Goal: Information Seeking & Learning: Learn about a topic

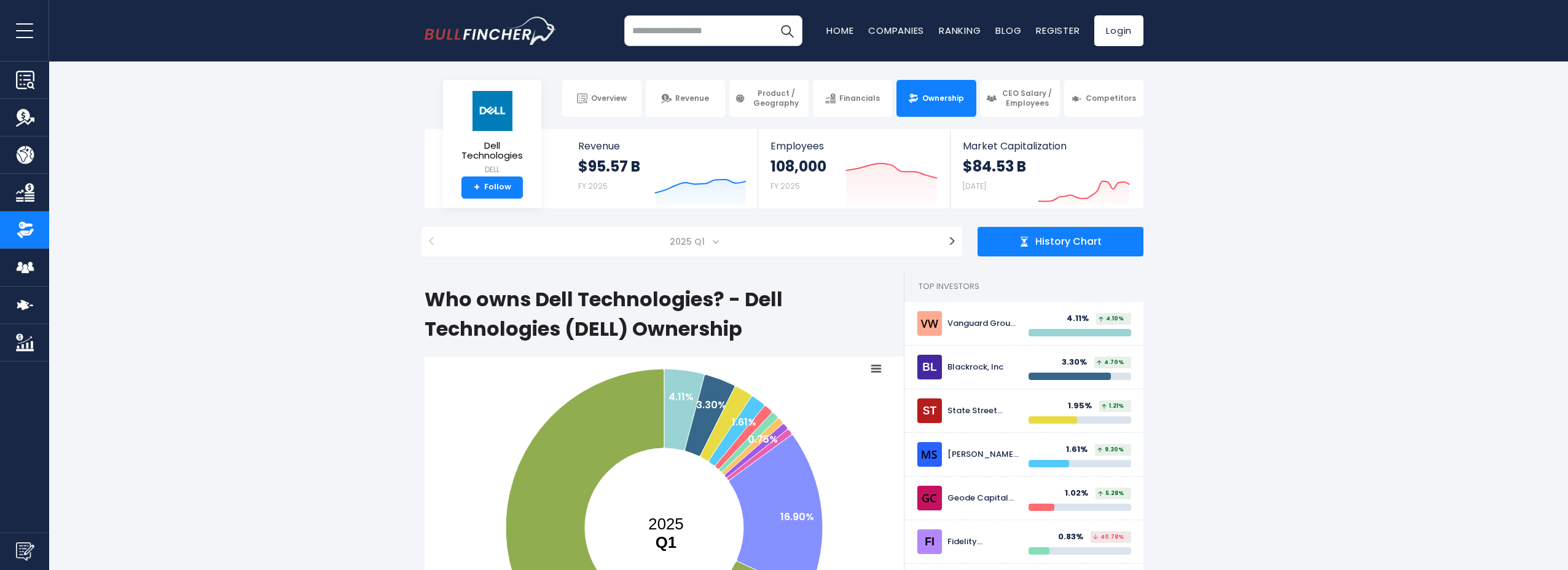
click at [686, 24] on input "search" at bounding box center [713, 30] width 178 height 31
type input "*******"
click at [483, 153] on span "Dell Technologies" at bounding box center [492, 150] width 78 height 20
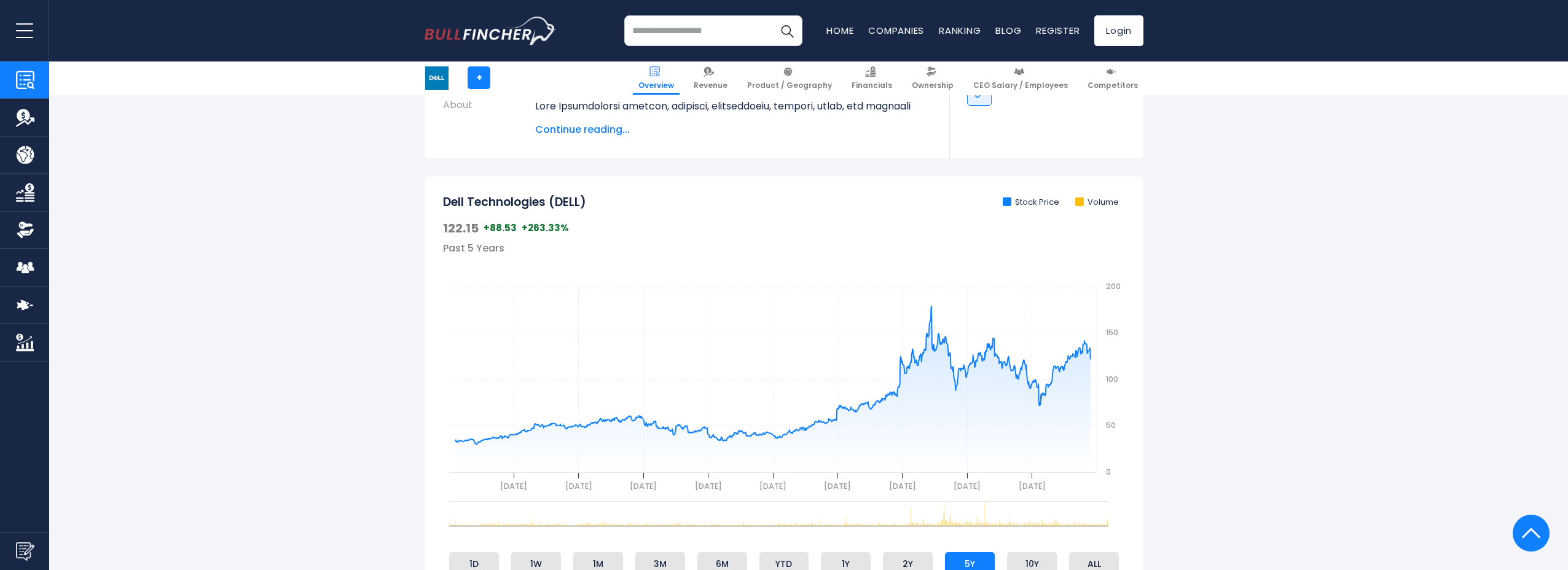
scroll to position [376, 0]
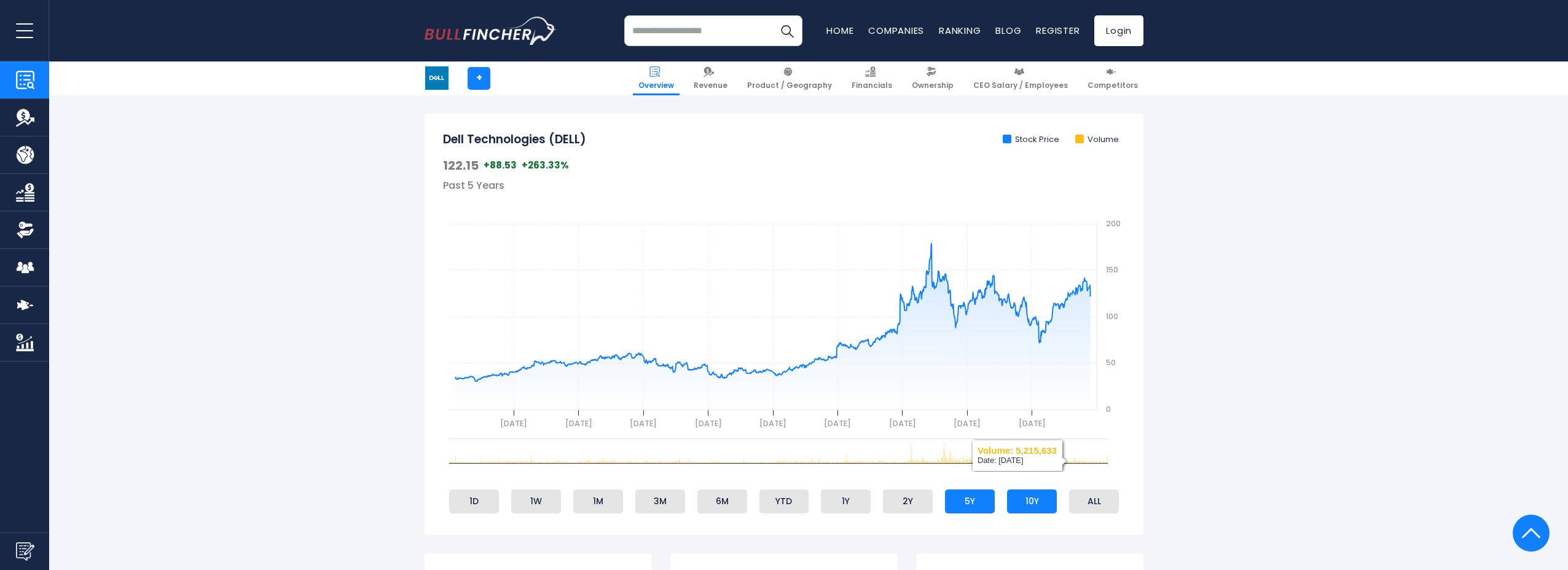
click at [1038, 497] on li "10Y" at bounding box center [1031, 501] width 49 height 23
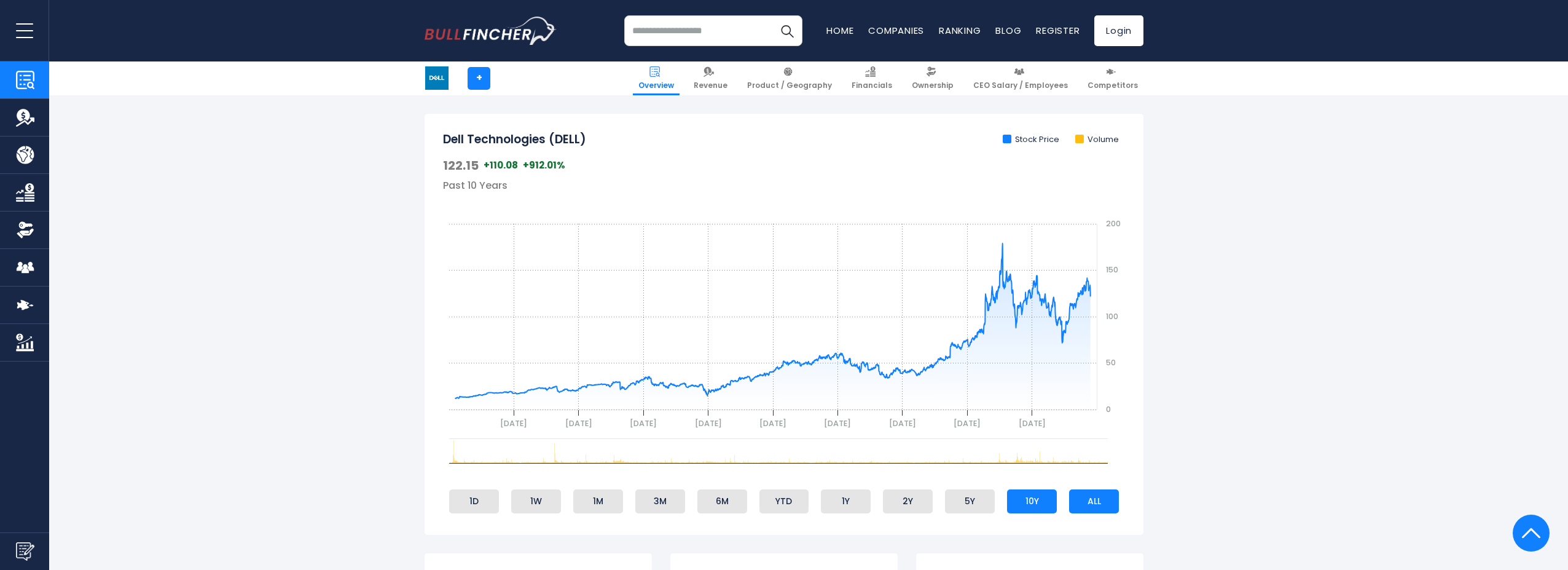
click at [1095, 505] on li "ALL" at bounding box center [1094, 501] width 49 height 23
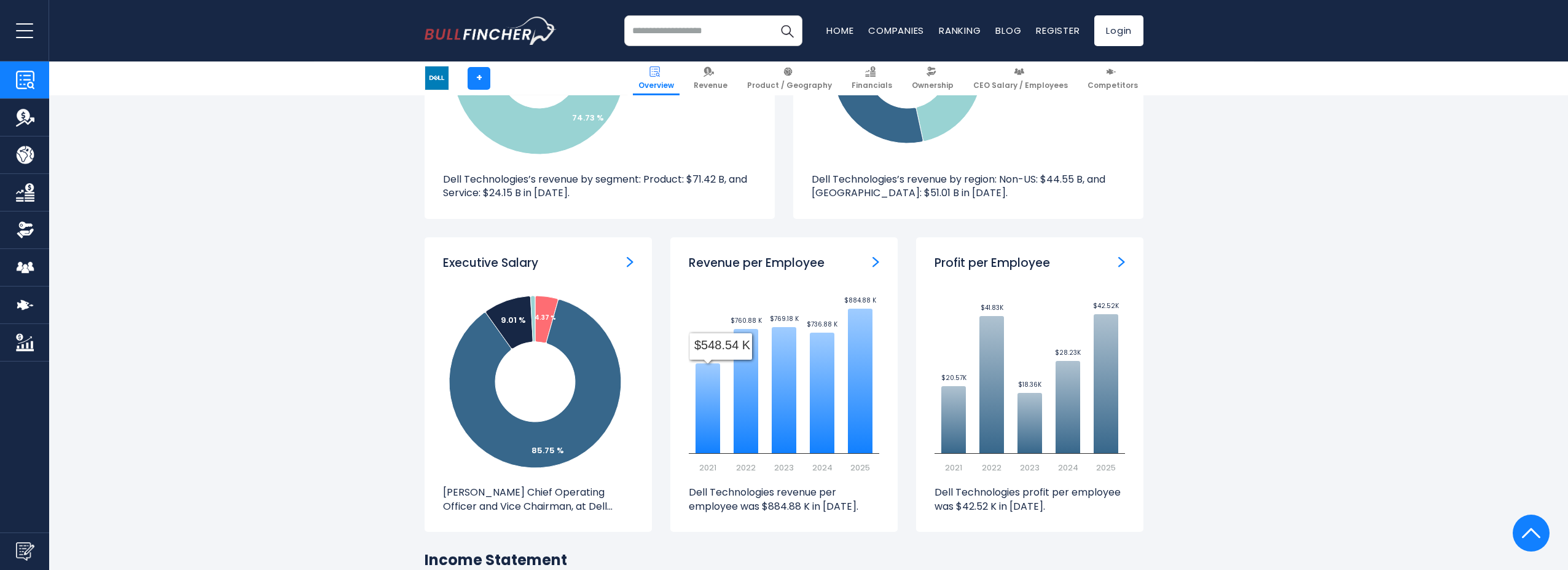
scroll to position [1379, 0]
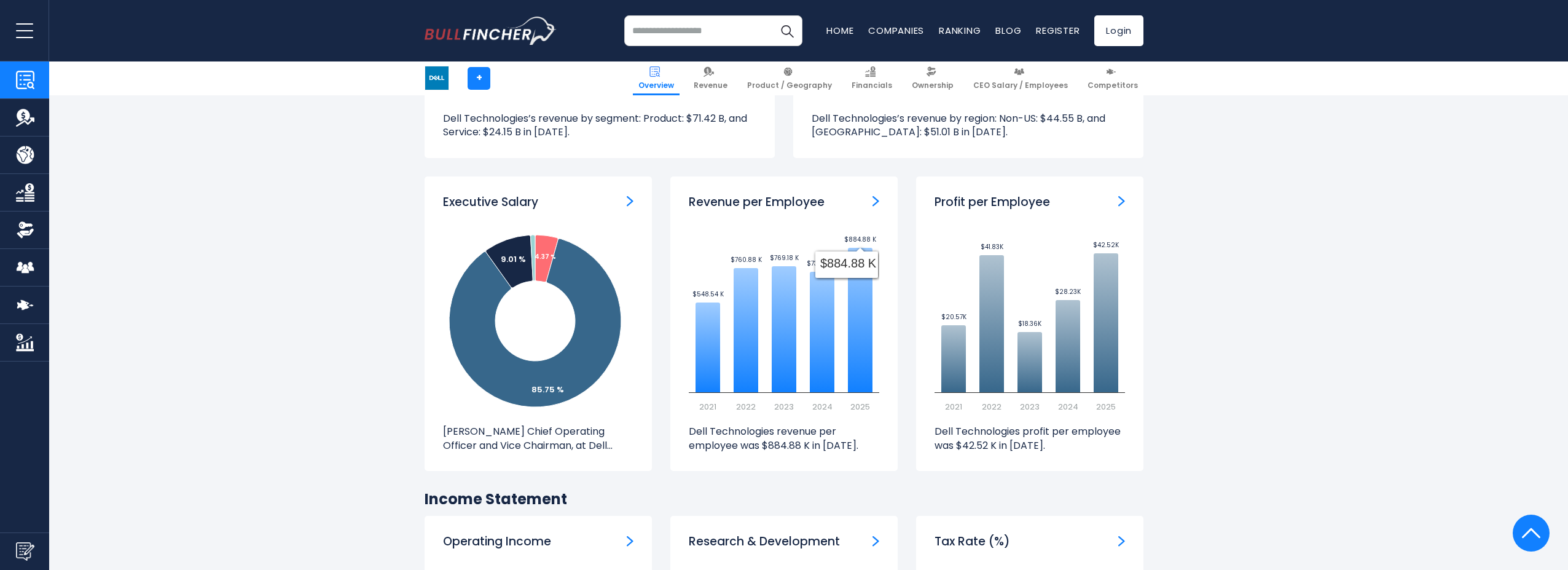
click at [875, 201] on img "Revenue per Employee" at bounding box center [876, 201] width 7 height 11
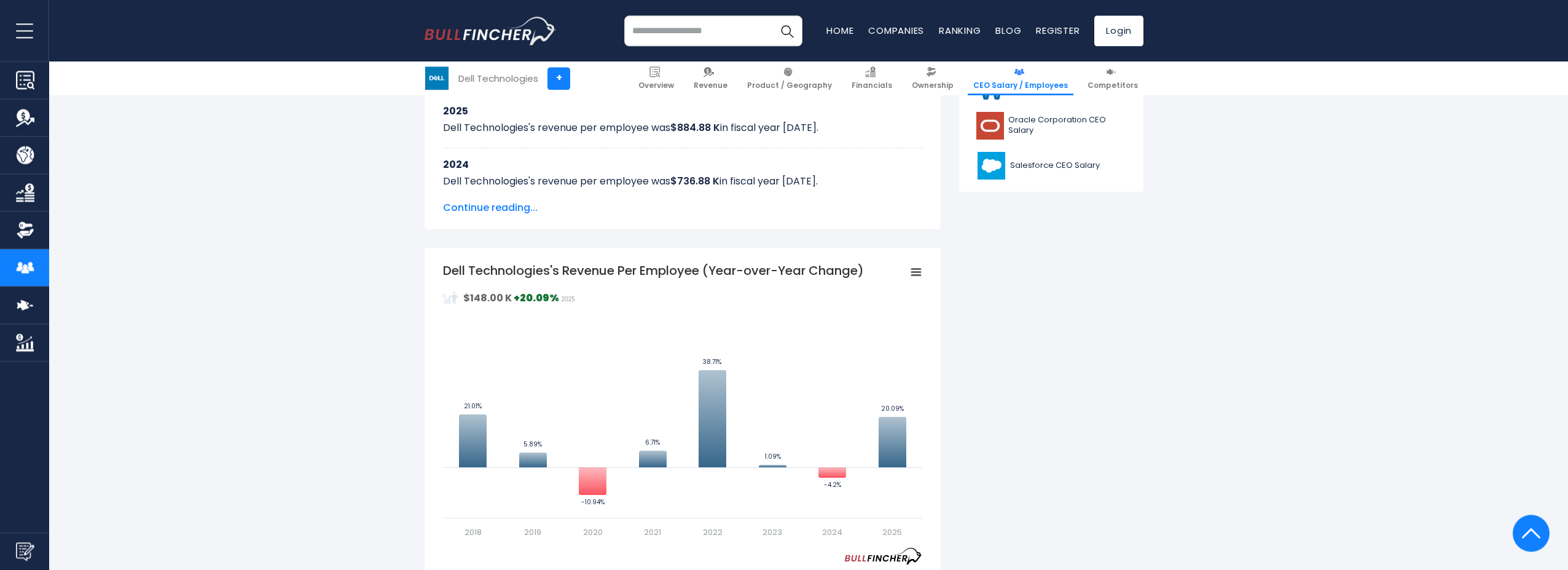
scroll to position [690, 0]
